Goal: Navigation & Orientation: Find specific page/section

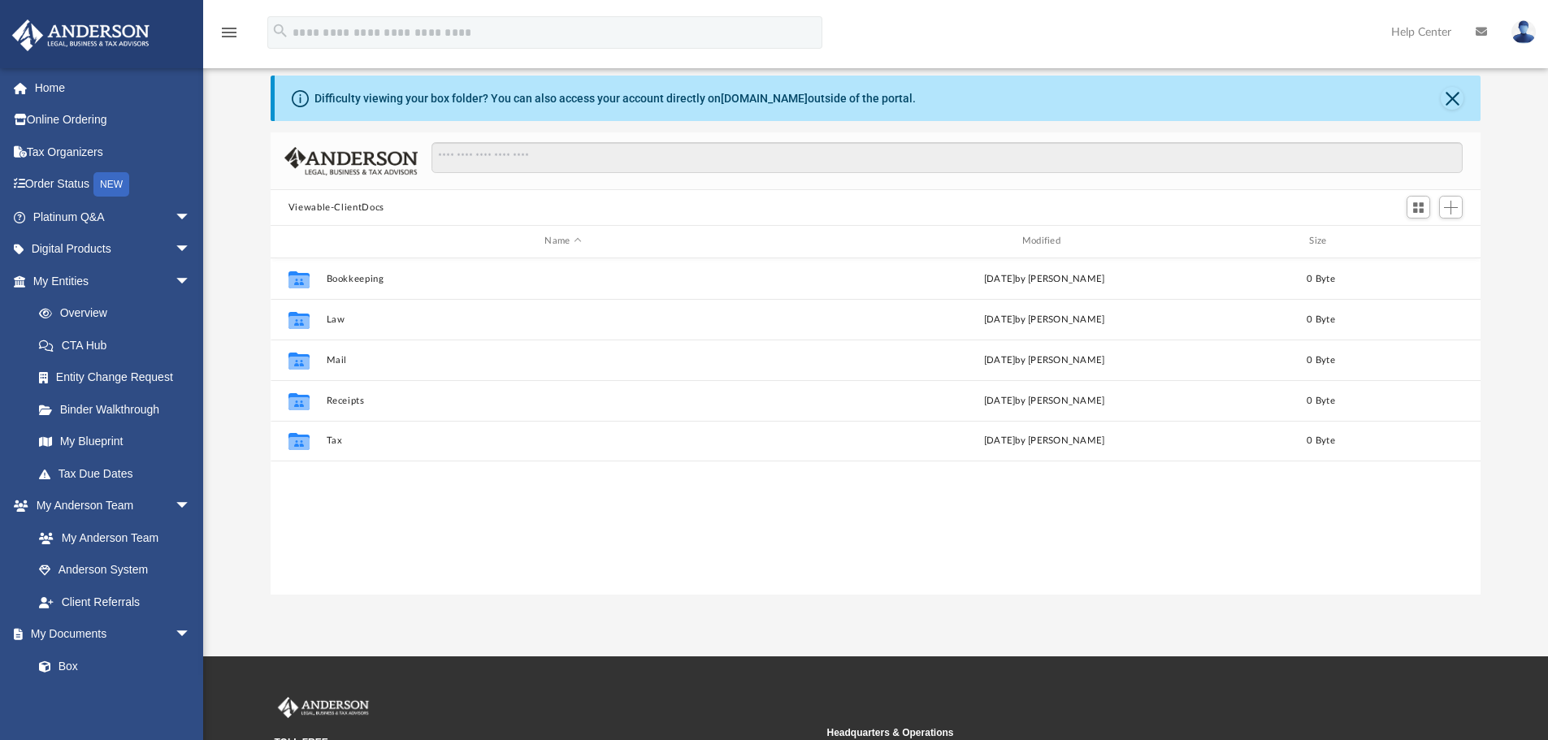
scroll to position [358, 1198]
click at [65, 214] on link "Platinum Q&A arrow_drop_down" at bounding box center [113, 217] width 204 height 33
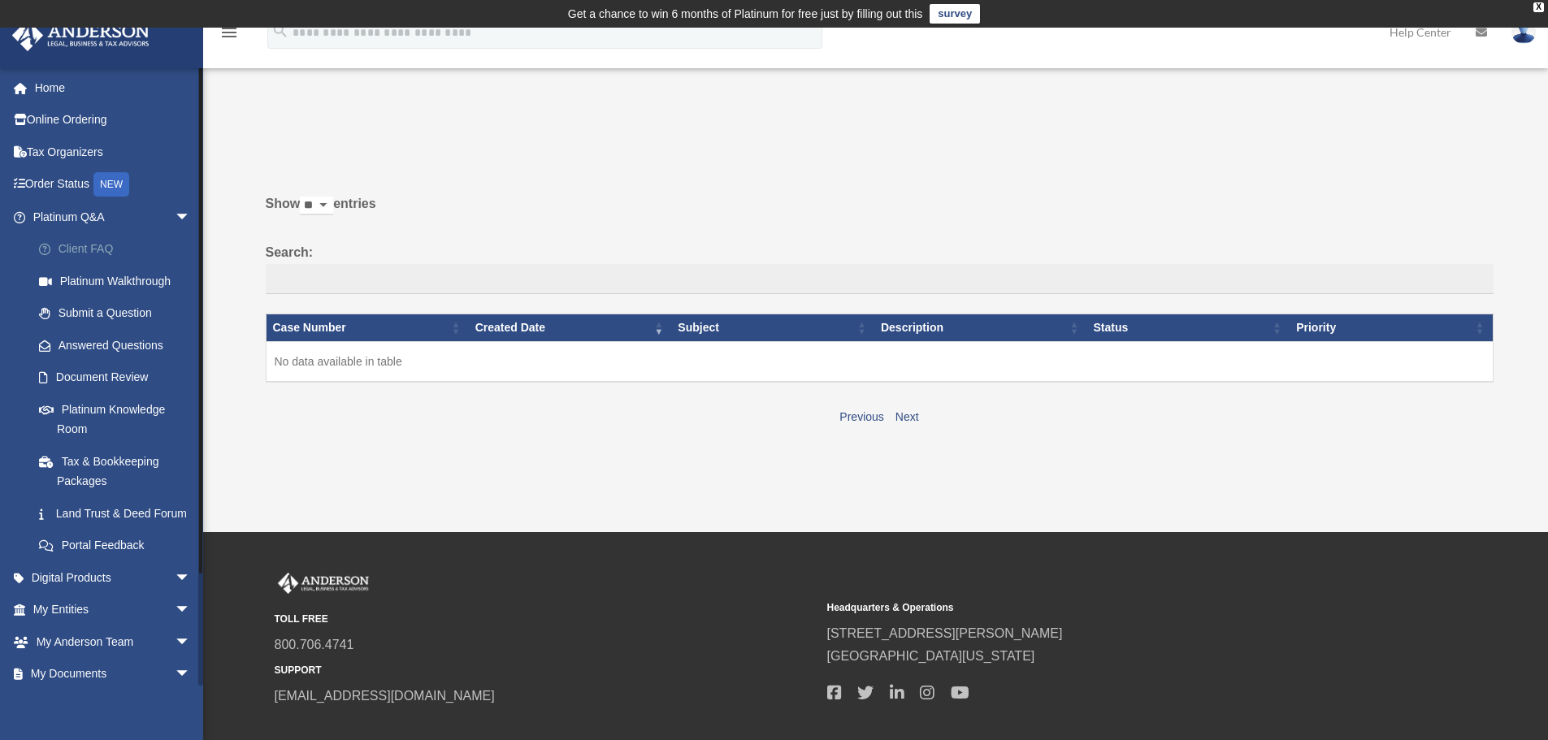
click at [86, 248] on link "Client FAQ" at bounding box center [119, 249] width 193 height 33
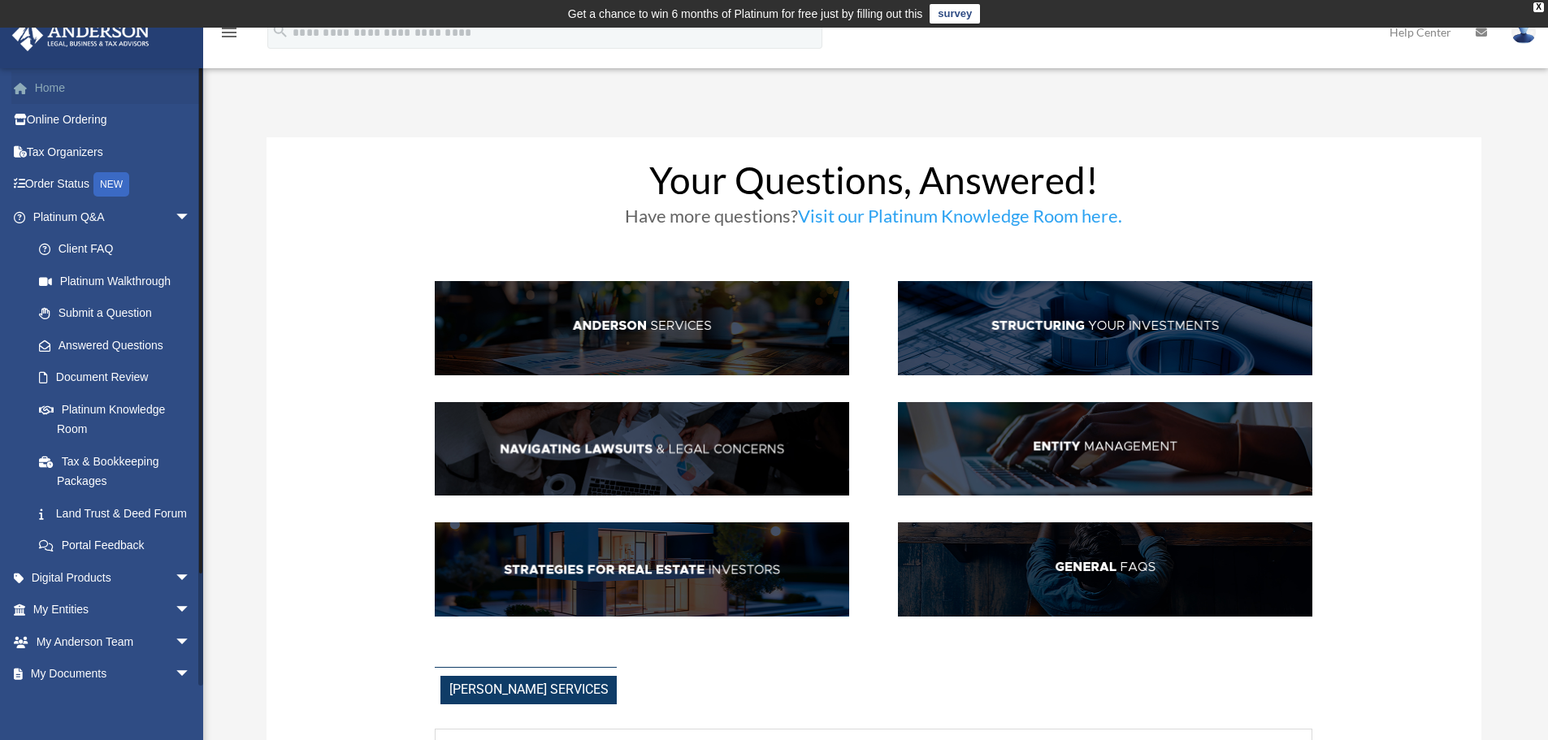
click at [43, 93] on link "Home" at bounding box center [113, 88] width 204 height 33
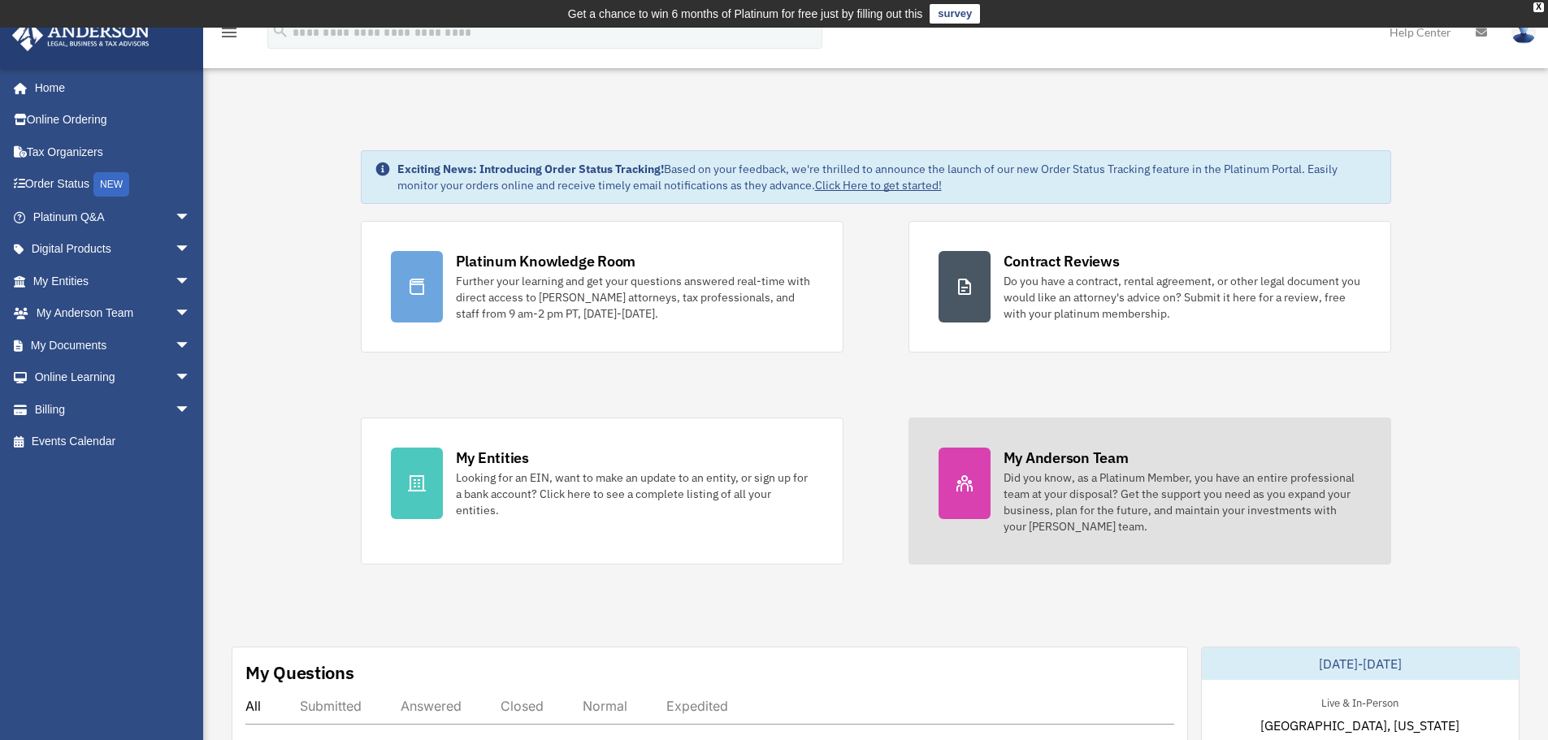
click at [1046, 473] on div "Did you know, as a Platinum Member, you have an entire professional team at you…" at bounding box center [1182, 502] width 358 height 65
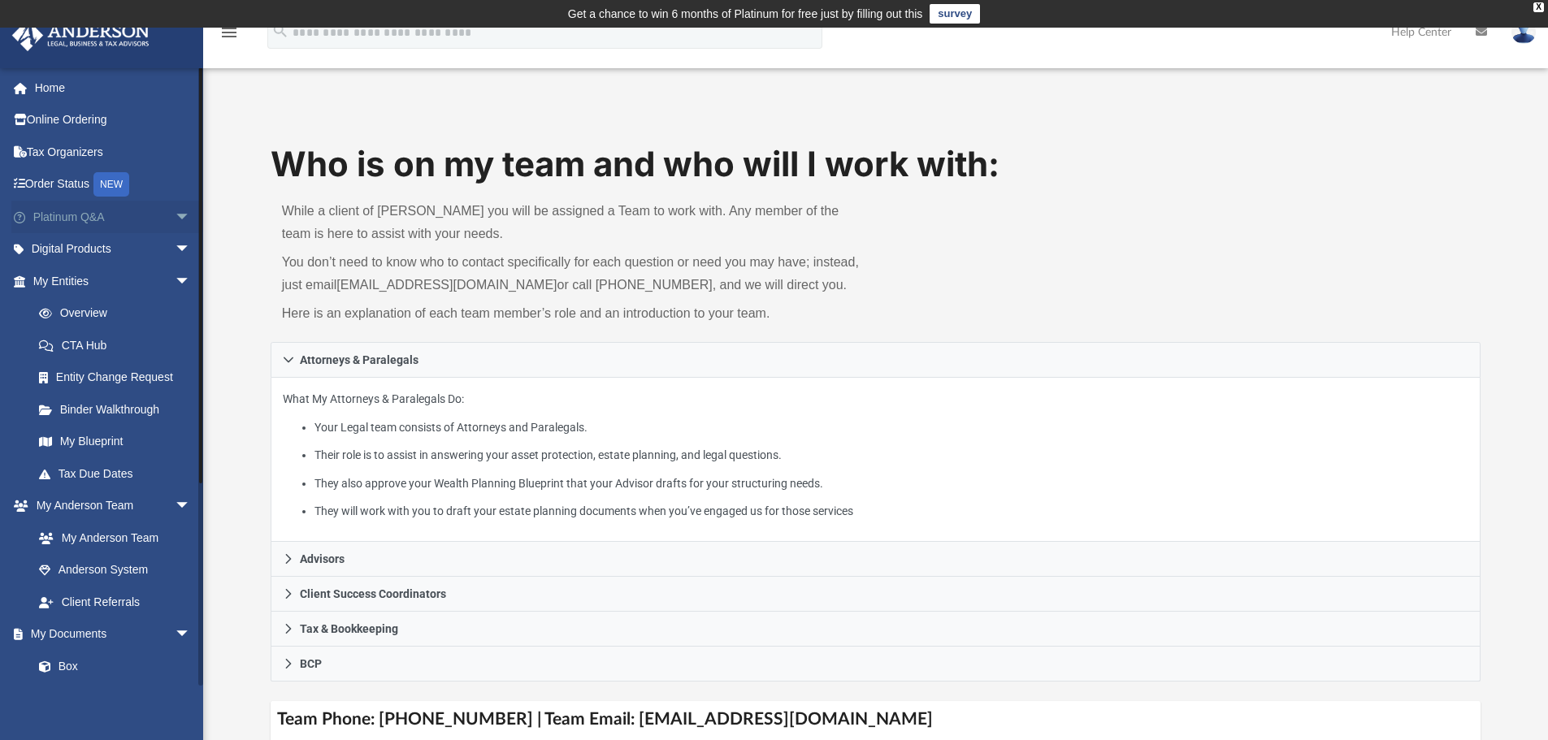
click at [175, 215] on span "arrow_drop_down" at bounding box center [191, 217] width 33 height 33
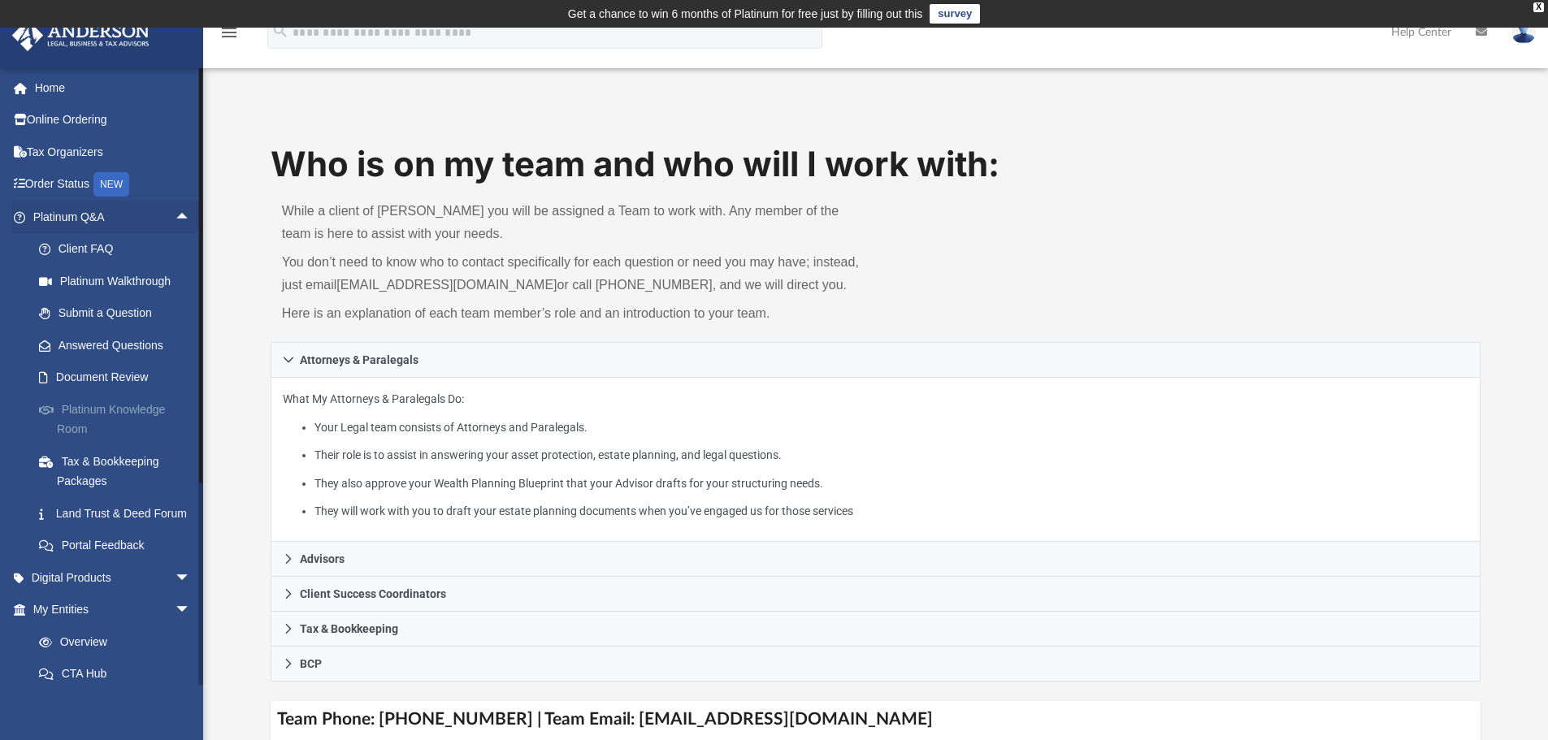
click at [98, 409] on link "Platinum Knowledge Room" at bounding box center [119, 419] width 193 height 52
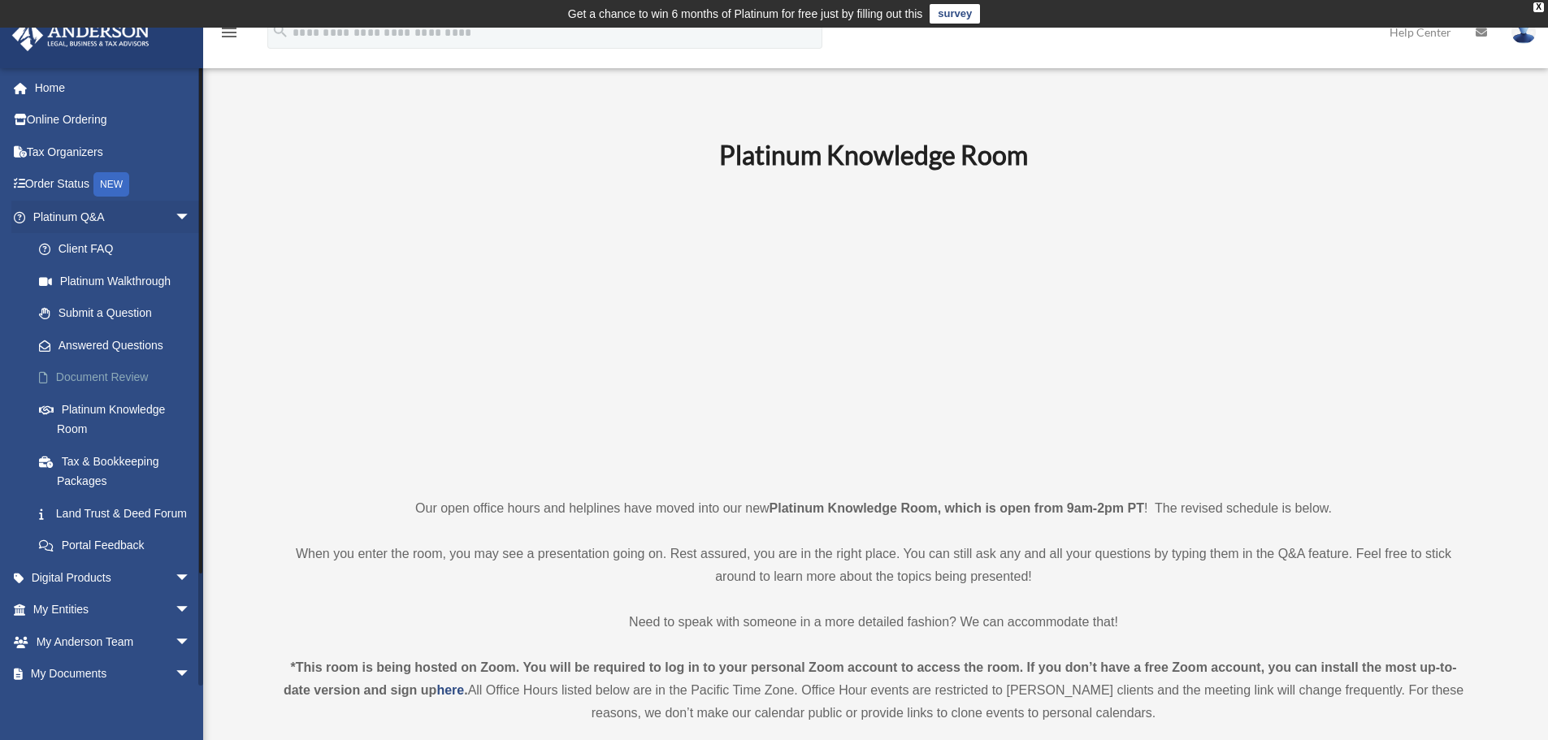
click at [85, 375] on link "Document Review" at bounding box center [119, 378] width 193 height 33
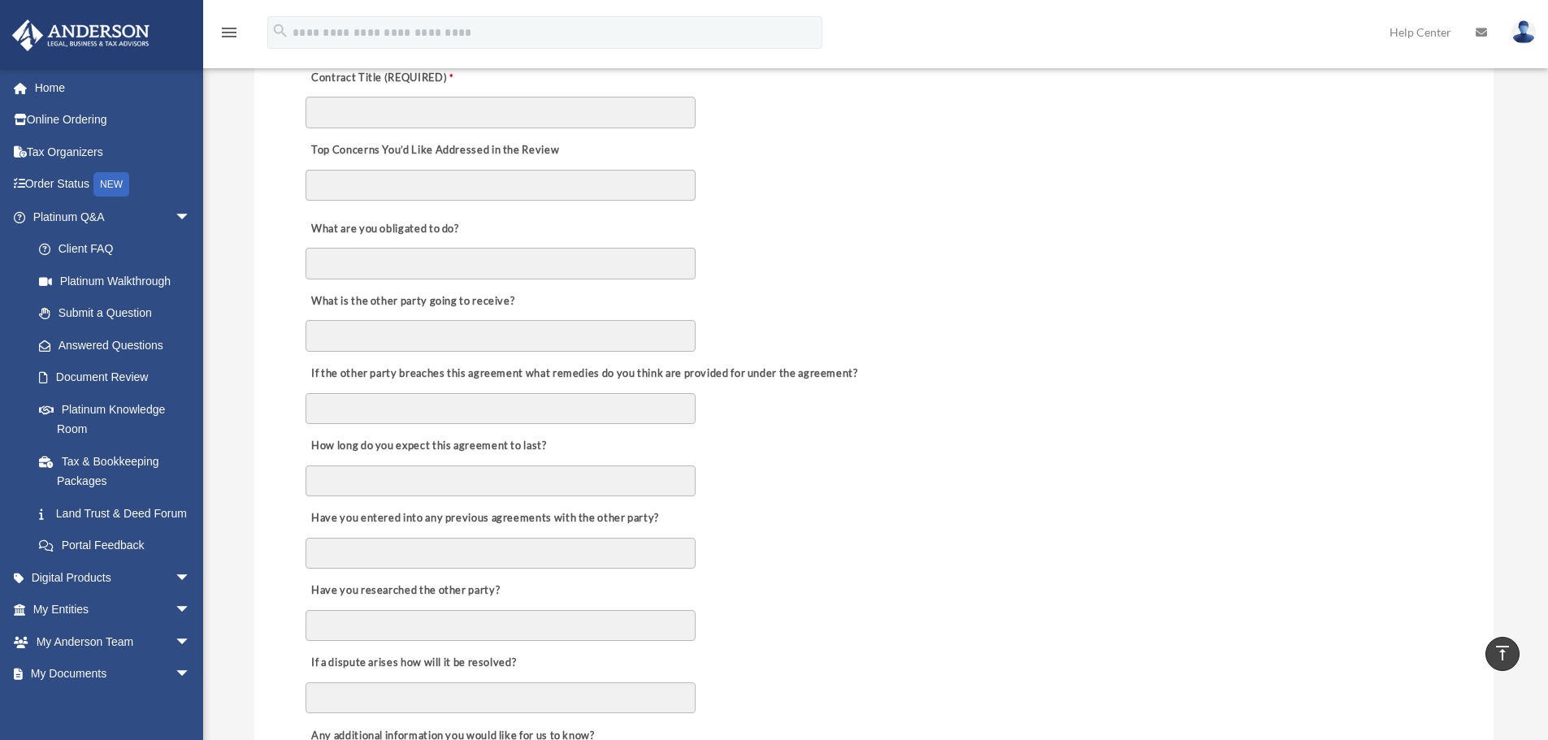
scroll to position [479, 0]
click at [83, 516] on link "Land Trust & Deed Forum" at bounding box center [119, 513] width 193 height 33
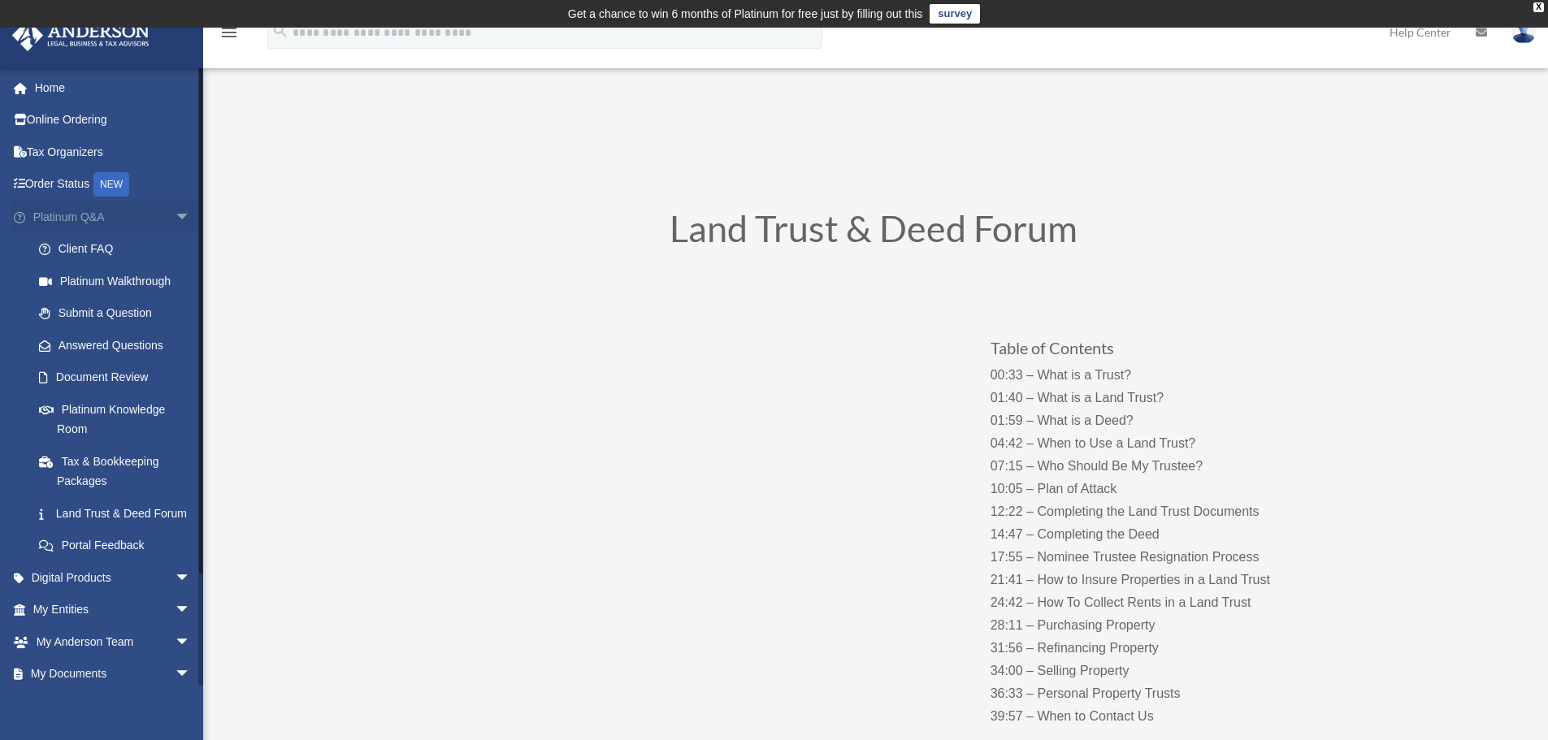
click at [175, 214] on span "arrow_drop_down" at bounding box center [191, 217] width 33 height 33
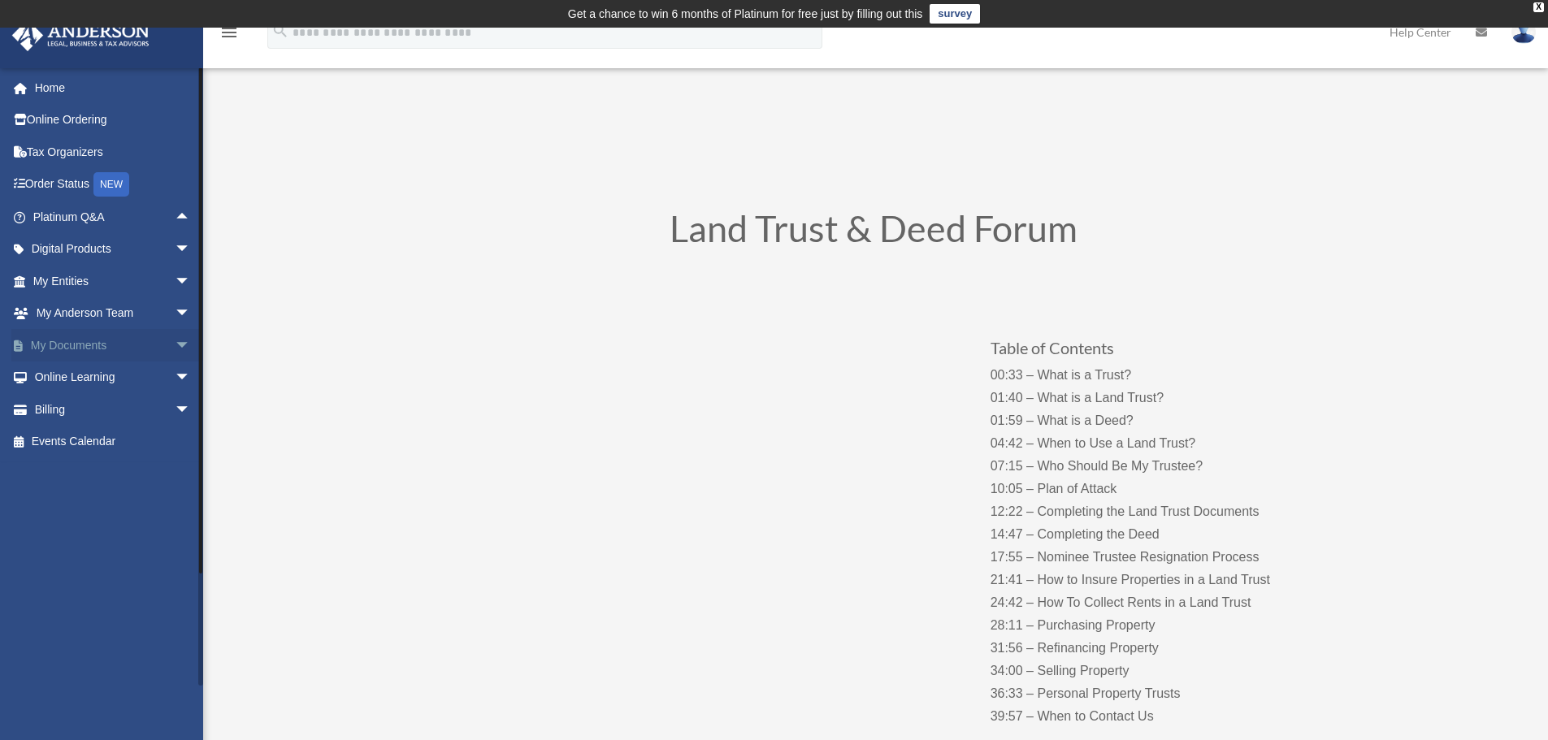
click at [175, 342] on span "arrow_drop_down" at bounding box center [191, 345] width 33 height 33
click at [77, 442] on link "Forms Library" at bounding box center [119, 442] width 193 height 33
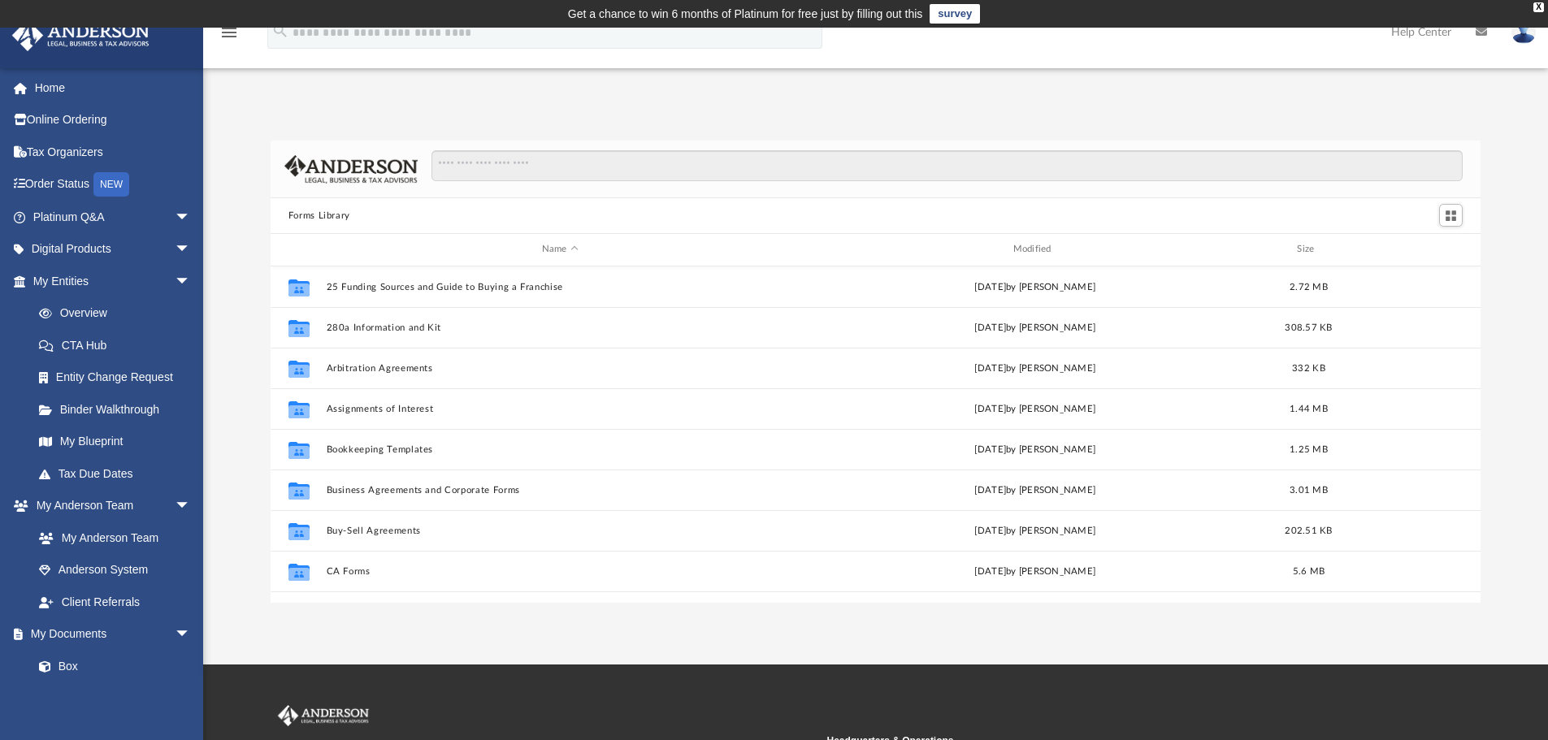
scroll to position [358, 1198]
click at [55, 664] on span at bounding box center [53, 666] width 11 height 11
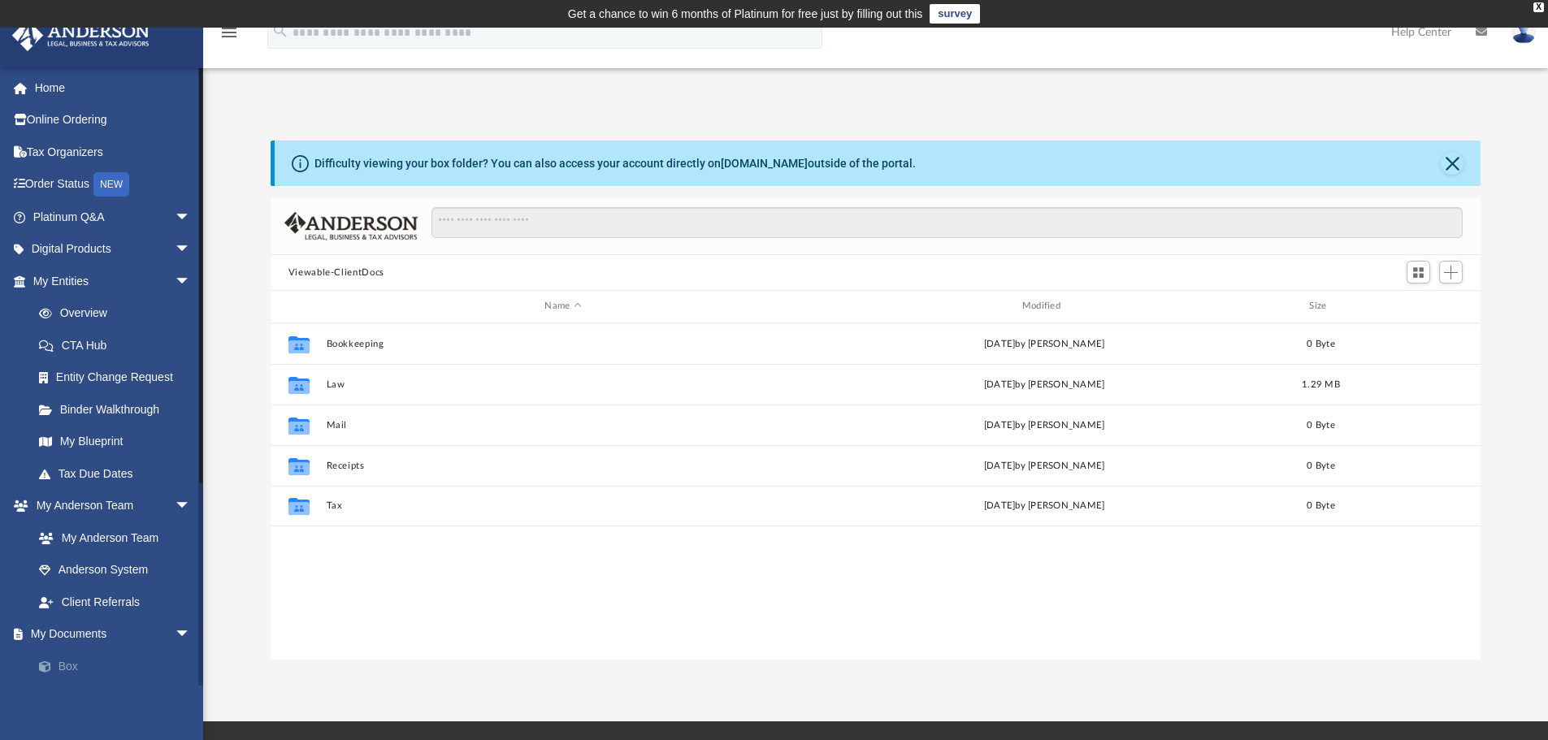
scroll to position [358, 1198]
click at [175, 505] on span "arrow_drop_down" at bounding box center [191, 506] width 33 height 33
click at [175, 280] on span "arrow_drop_down" at bounding box center [191, 281] width 33 height 33
click at [175, 503] on span "arrow_drop_down" at bounding box center [191, 506] width 33 height 33
click at [175, 345] on span "arrow_drop_down" at bounding box center [191, 345] width 33 height 33
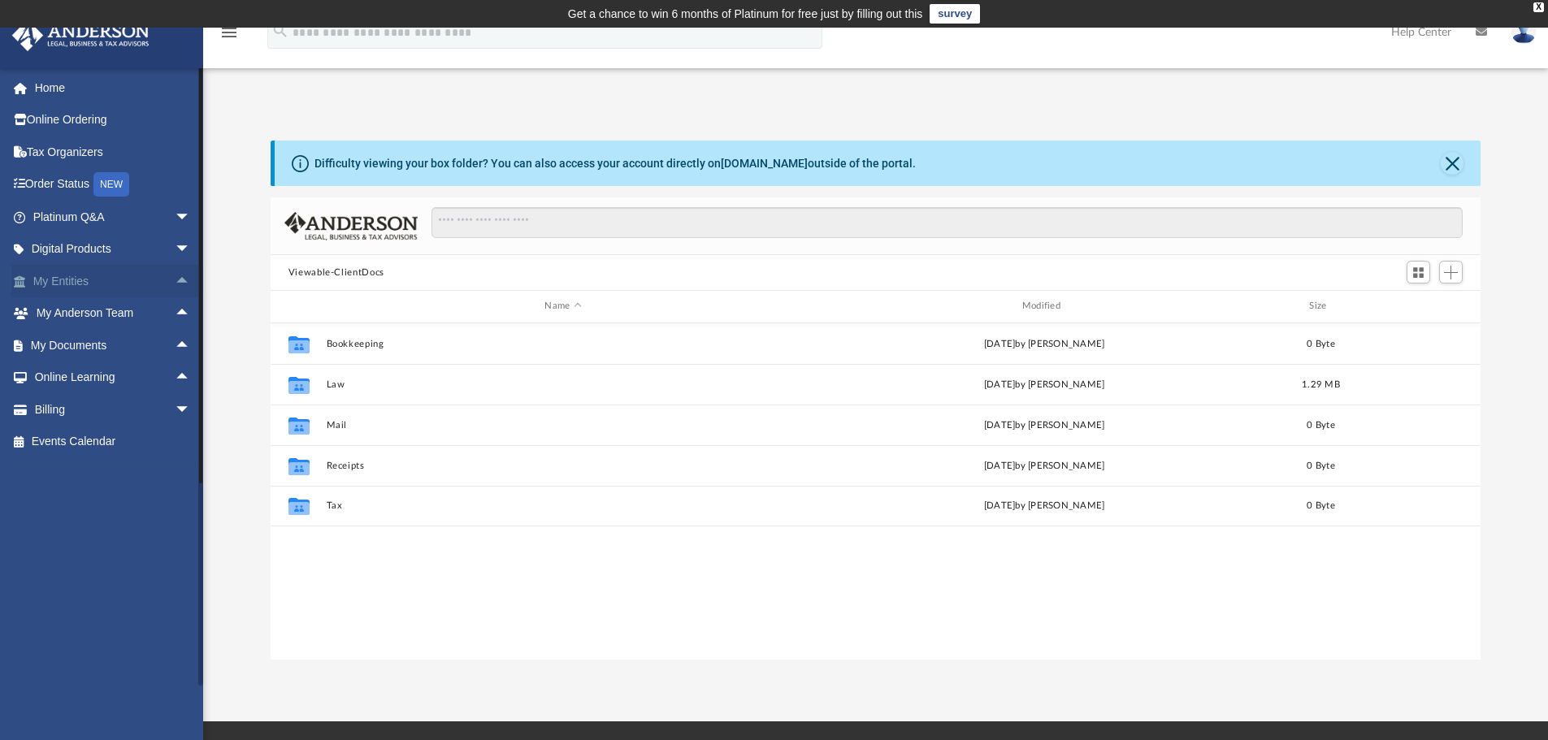
click at [175, 275] on span "arrow_drop_up" at bounding box center [191, 281] width 33 height 33
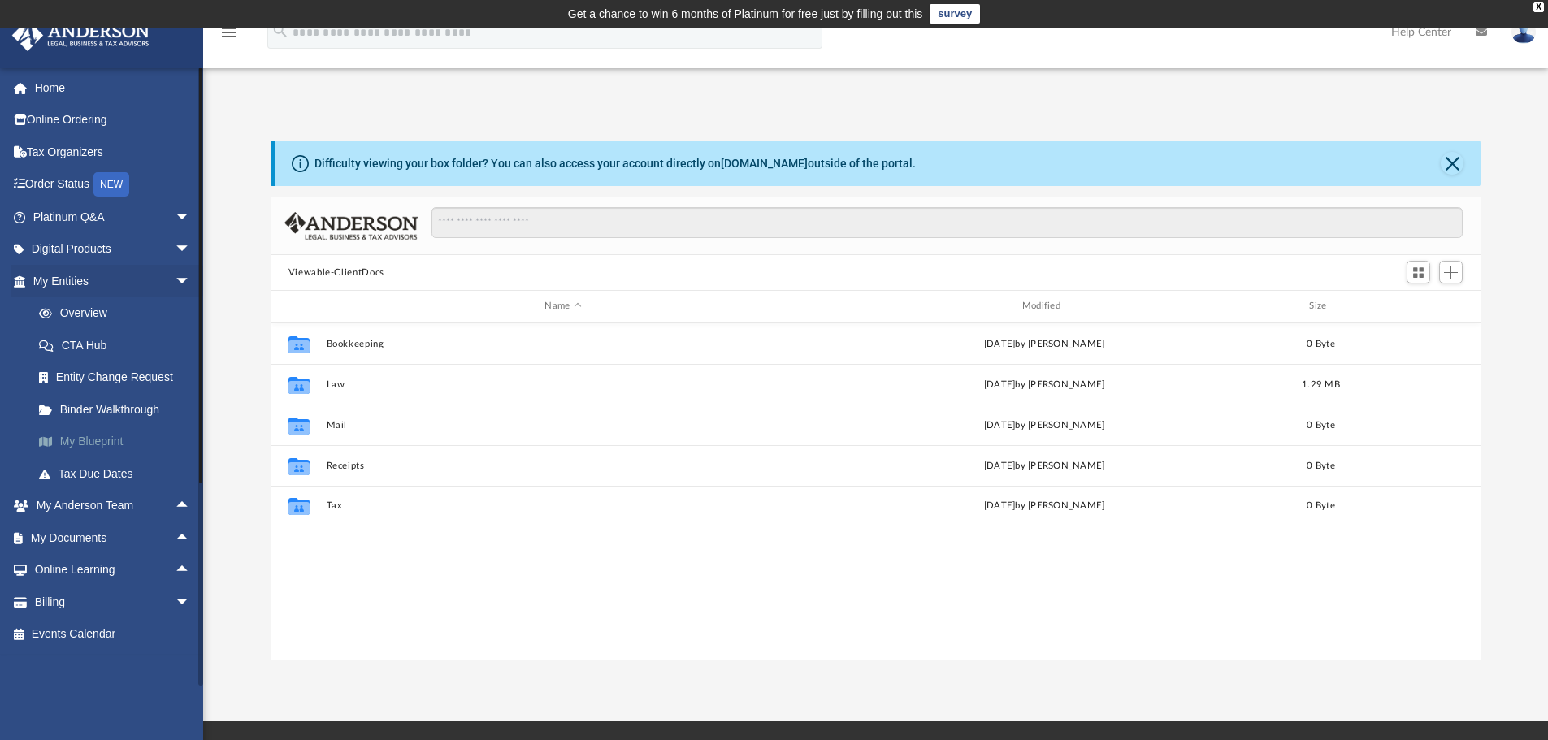
click at [119, 445] on link "My Blueprint" at bounding box center [119, 442] width 193 height 33
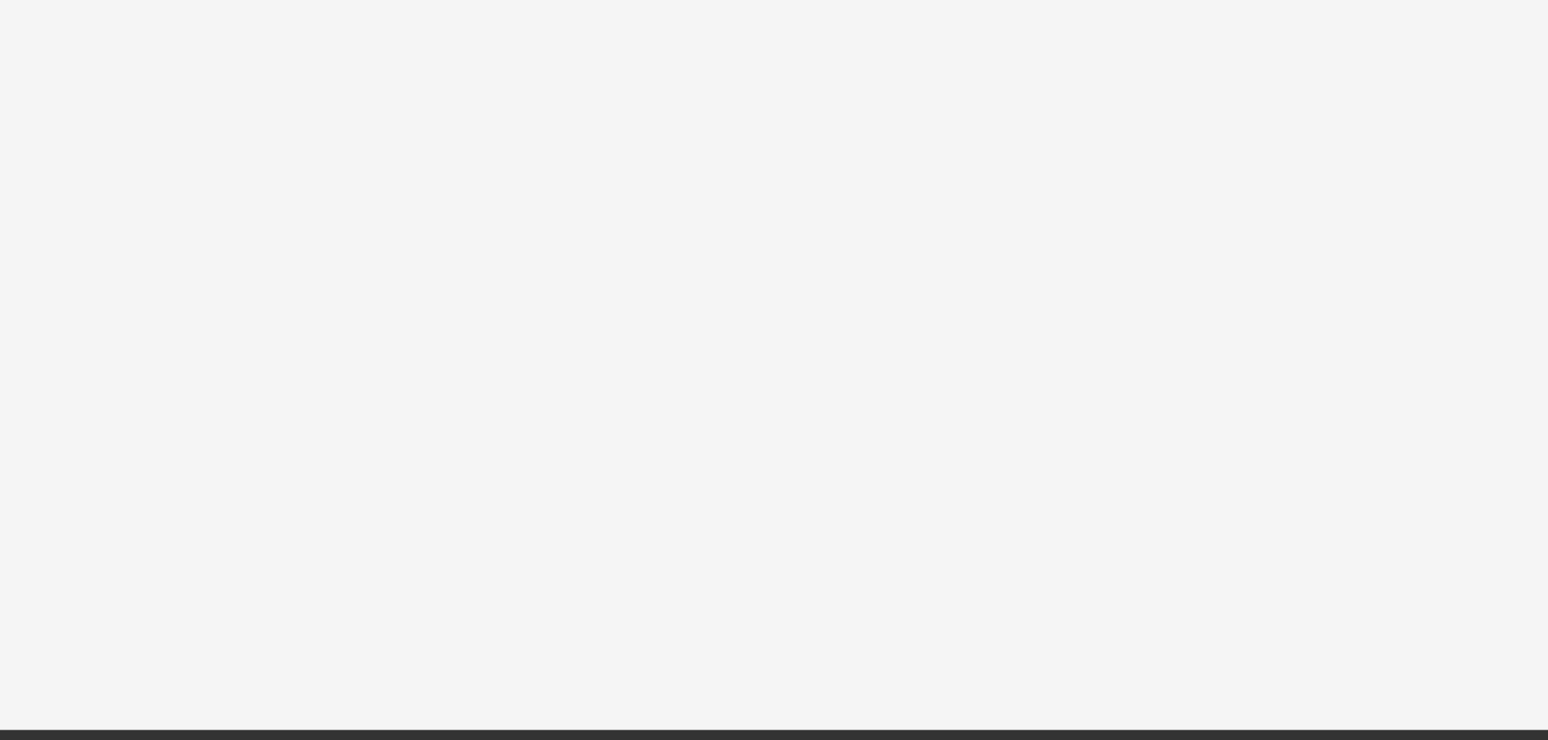
scroll to position [117, 0]
